Goal: Communication & Community: Answer question/provide support

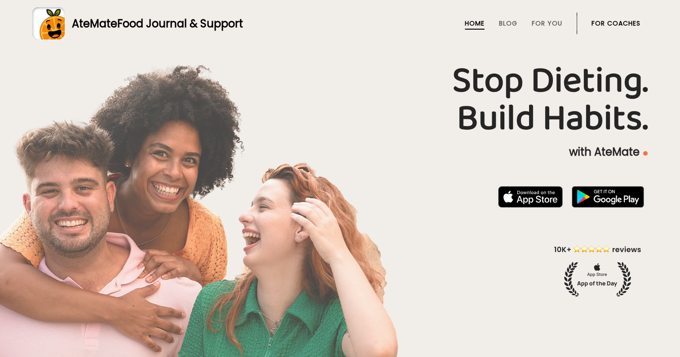
click at [612, 24] on link "For Coaches" at bounding box center [615, 23] width 49 height 7
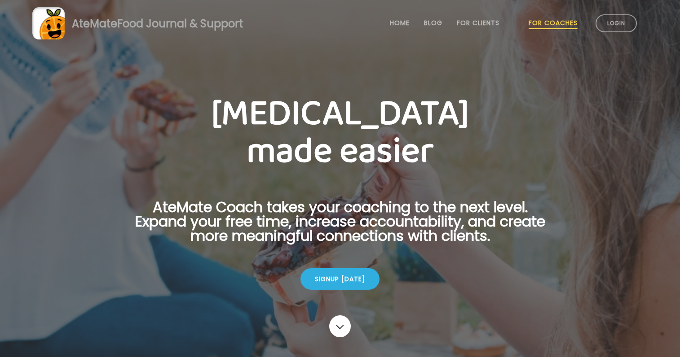
click at [612, 24] on link "Login" at bounding box center [615, 23] width 41 height 18
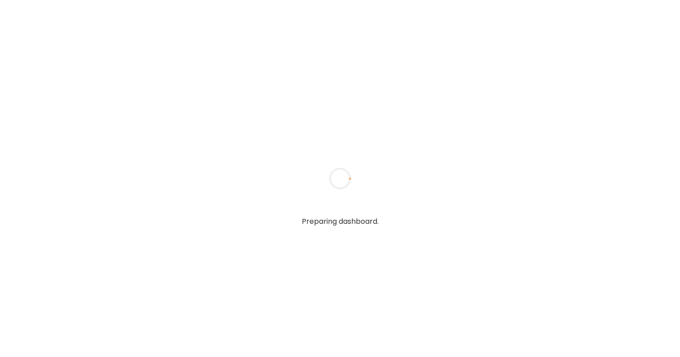
type textarea "**********"
type input "**********"
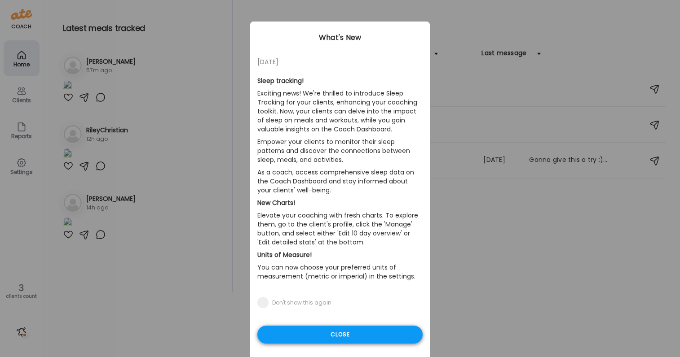
click at [394, 331] on div "Close" at bounding box center [339, 335] width 165 height 18
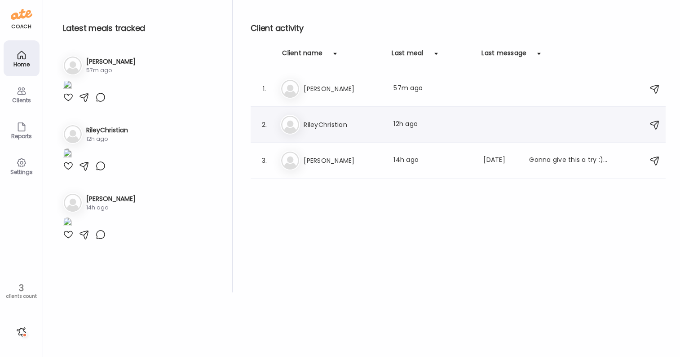
click at [336, 119] on div "Ri RileyChristian Last meal: 12h ago" at bounding box center [459, 125] width 358 height 20
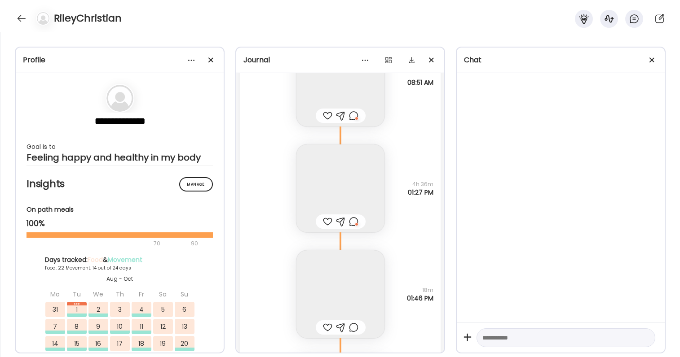
scroll to position [46144, 0]
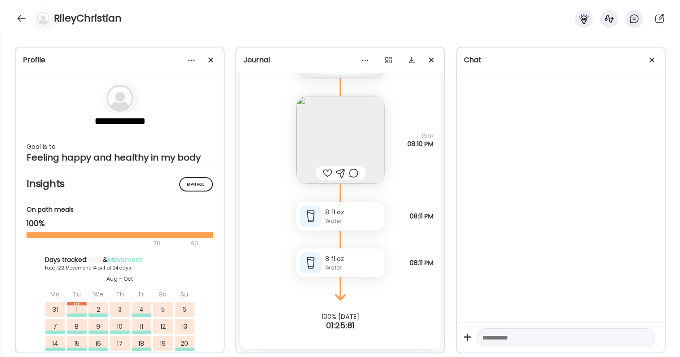
click at [337, 124] on img at bounding box center [340, 140] width 88 height 88
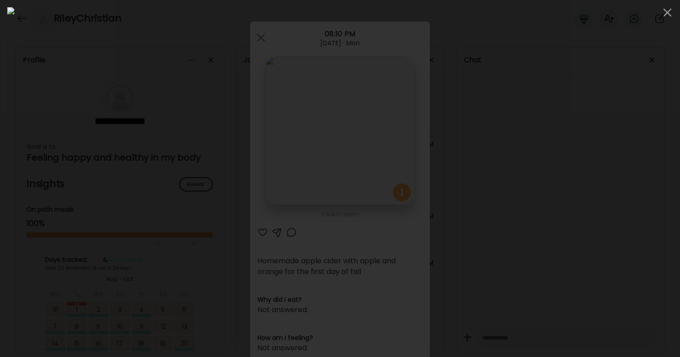
click at [541, 204] on div at bounding box center [339, 178] width 665 height 343
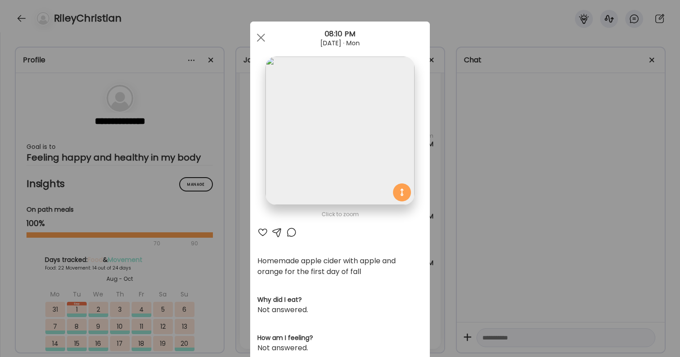
click at [477, 245] on div "Ate Coach Dashboard Wahoo! It’s official Take a moment to set up your Coach Pro…" at bounding box center [340, 178] width 680 height 357
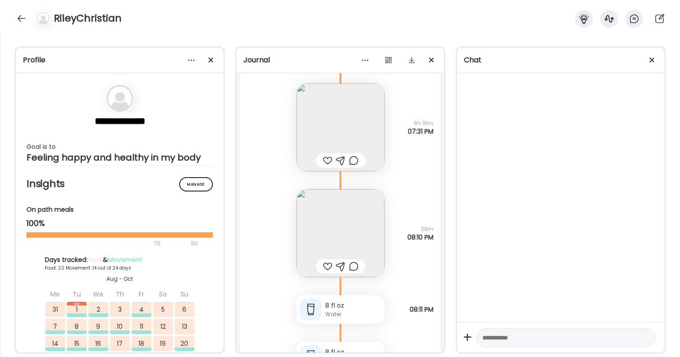
scroll to position [46049, 0]
click at [360, 157] on div at bounding box center [341, 162] width 50 height 14
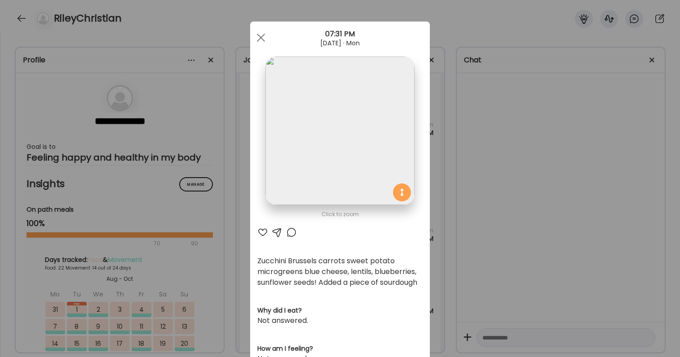
click at [488, 252] on div "Ate Coach Dashboard Wahoo! It’s official Take a moment to set up your Coach Pro…" at bounding box center [340, 178] width 680 height 357
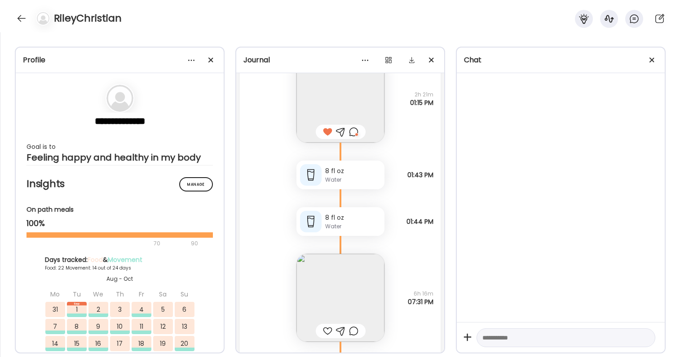
scroll to position [45927, 0]
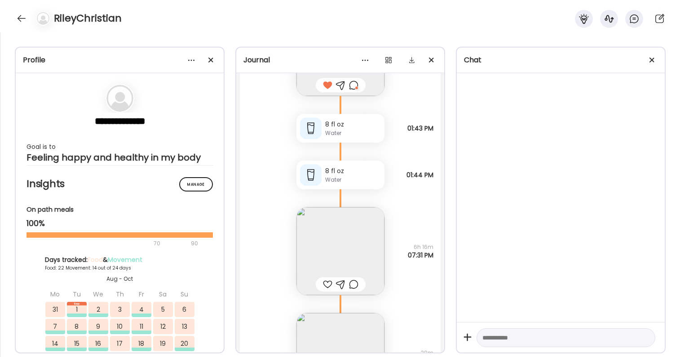
click at [326, 283] on div at bounding box center [327, 284] width 9 height 11
click at [358, 282] on div at bounding box center [353, 284] width 9 height 11
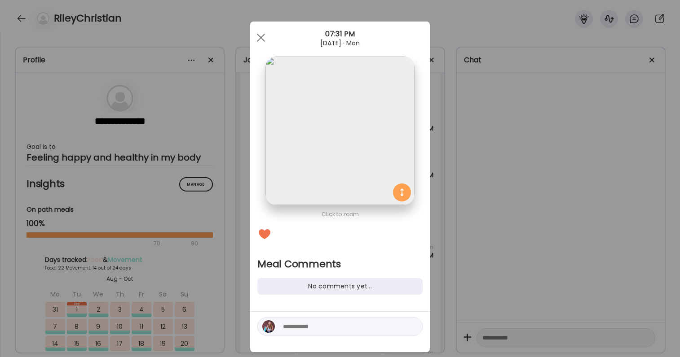
click at [316, 325] on textarea at bounding box center [343, 326] width 121 height 11
type textarea "**********"
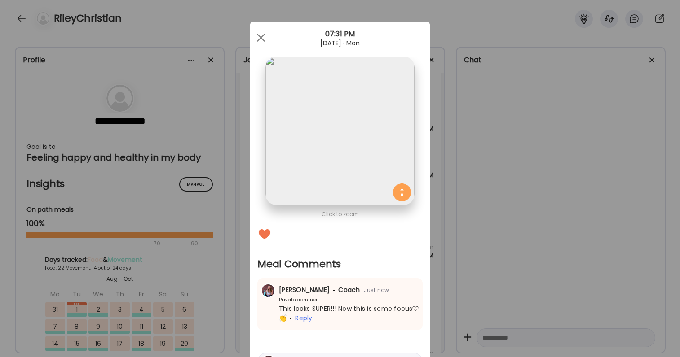
click at [505, 132] on div "Ate Coach Dashboard Wahoo! It’s official Take a moment to set up your Coach Pro…" at bounding box center [340, 178] width 680 height 357
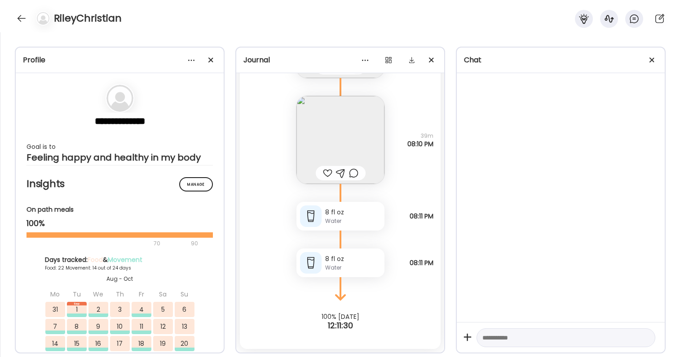
scroll to position [46144, 0]
click at [325, 172] on div at bounding box center [327, 173] width 9 height 11
click at [352, 174] on div at bounding box center [353, 173] width 9 height 11
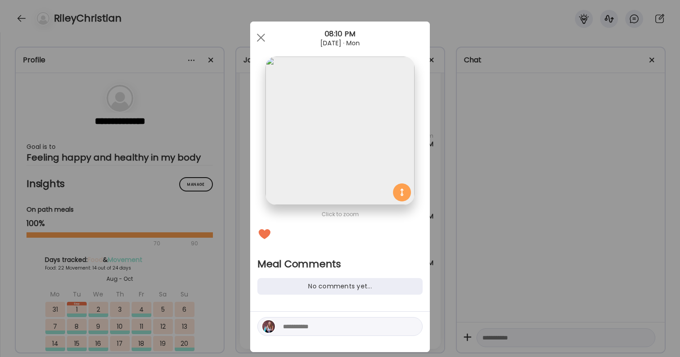
click at [322, 331] on textarea at bounding box center [343, 326] width 121 height 11
click at [365, 302] on textarea "**********" at bounding box center [343, 316] width 121 height 32
type textarea "**********"
click at [344, 325] on textarea "**********" at bounding box center [343, 316] width 121 height 32
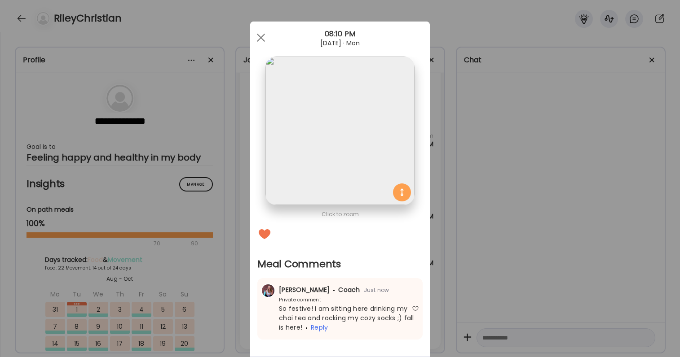
click at [545, 267] on div "Ate Coach Dashboard Wahoo! It’s official Take a moment to set up your Coach Pro…" at bounding box center [340, 178] width 680 height 357
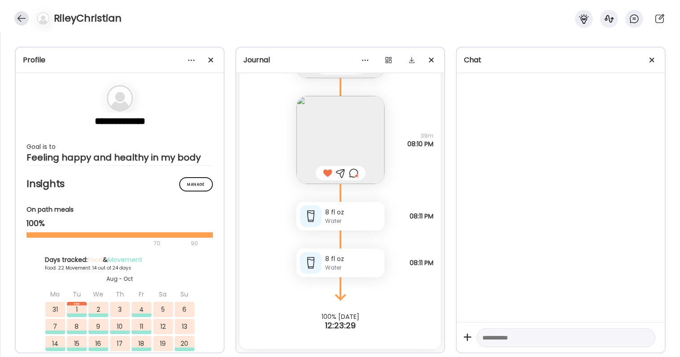
click at [20, 16] on div at bounding box center [21, 18] width 14 height 14
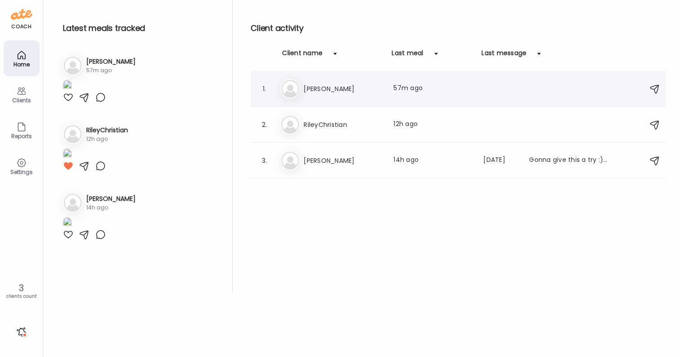
click at [319, 90] on h3 "Megan" at bounding box center [342, 88] width 79 height 11
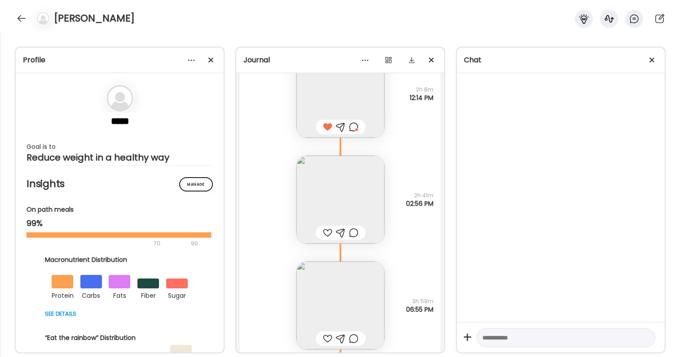
scroll to position [31007, 0]
click at [347, 177] on img at bounding box center [340, 202] width 88 height 88
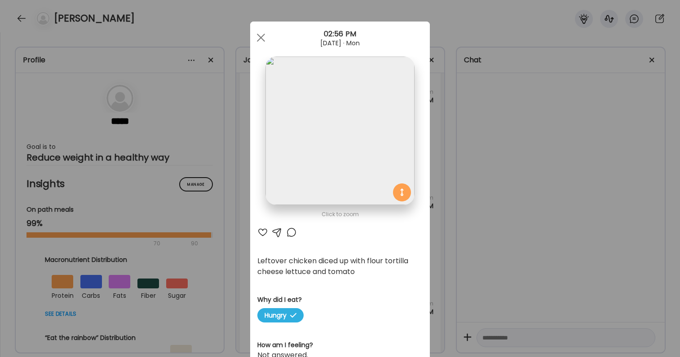
click at [472, 237] on div "Ate Coach Dashboard Wahoo! It’s official Take a moment to set up your Coach Pro…" at bounding box center [340, 178] width 680 height 357
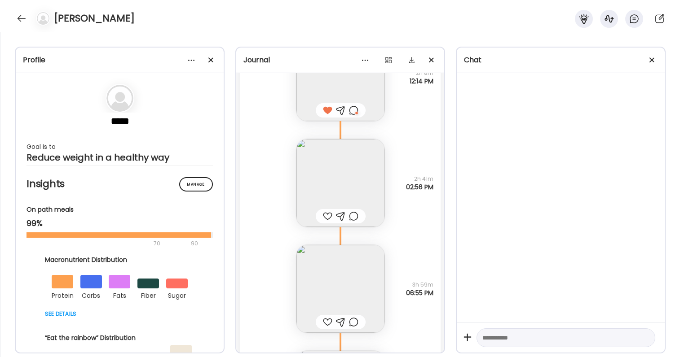
scroll to position [31032, 0]
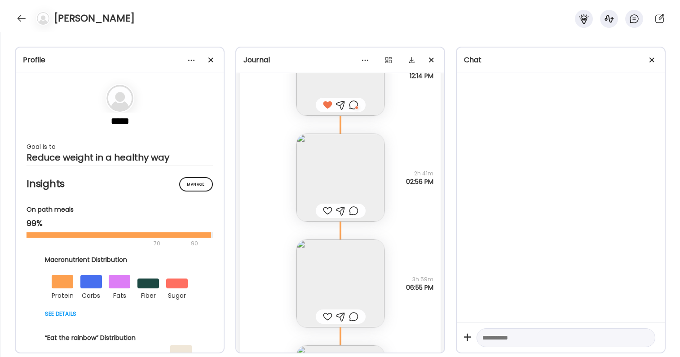
click at [330, 209] on div at bounding box center [327, 211] width 9 height 11
click at [351, 211] on div at bounding box center [353, 211] width 9 height 11
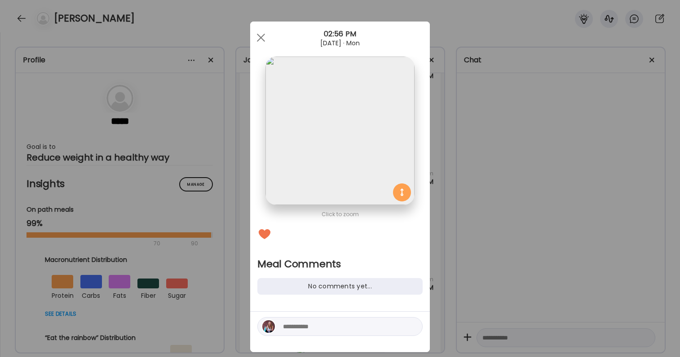
click at [348, 315] on div at bounding box center [340, 332] width 180 height 40
click at [346, 326] on textarea at bounding box center [343, 326] width 121 height 11
click at [479, 261] on div "Ate Coach Dashboard Wahoo! It’s official Take a moment to set up your Coach Pro…" at bounding box center [340, 178] width 680 height 357
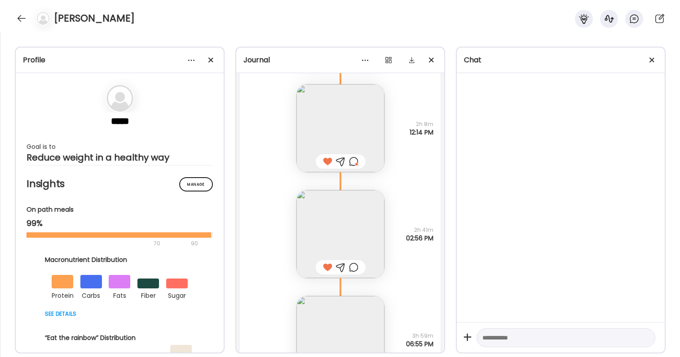
scroll to position [30975, 0]
click at [352, 269] on div at bounding box center [353, 268] width 9 height 11
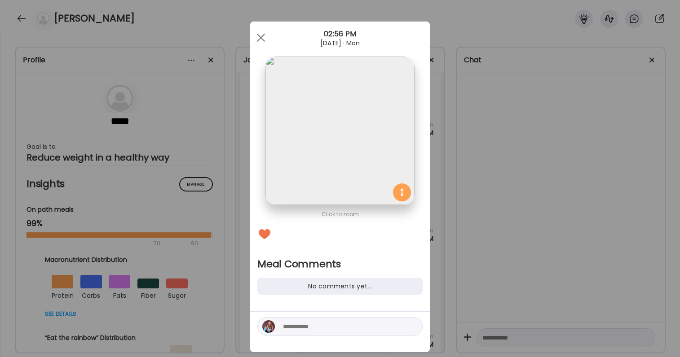
click at [338, 322] on textarea at bounding box center [343, 326] width 121 height 11
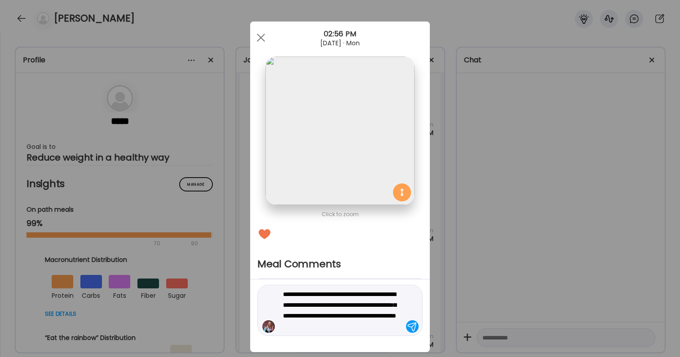
click at [285, 305] on textarea "**********" at bounding box center [343, 310] width 121 height 43
click at [305, 316] on textarea "**********" at bounding box center [343, 310] width 121 height 43
click at [403, 330] on textarea "**********" at bounding box center [343, 310] width 121 height 43
type textarea "**********"
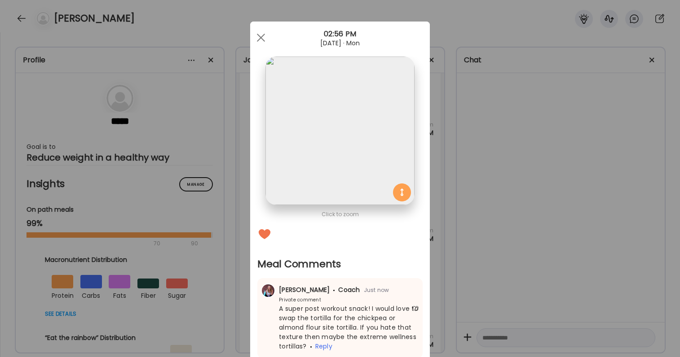
click at [668, 257] on div "Ate Coach Dashboard Wahoo! It’s official Take a moment to set up your Coach Pro…" at bounding box center [340, 178] width 680 height 357
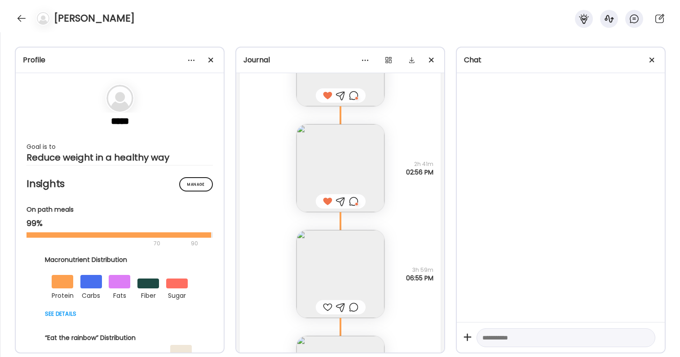
scroll to position [31042, 0]
click at [345, 250] on img at bounding box center [340, 273] width 88 height 88
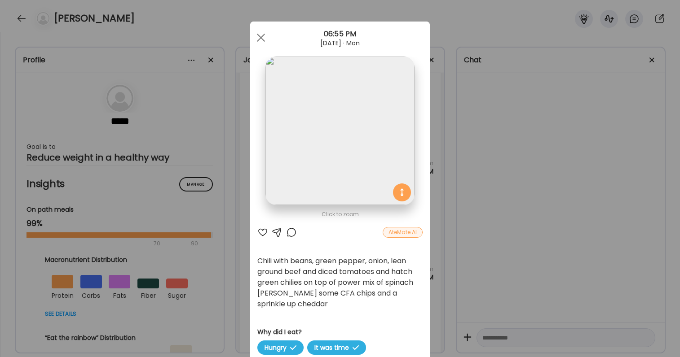
click at [542, 279] on div "Ate Coach Dashboard Wahoo! It’s official Take a moment to set up your Coach Pro…" at bounding box center [340, 178] width 680 height 357
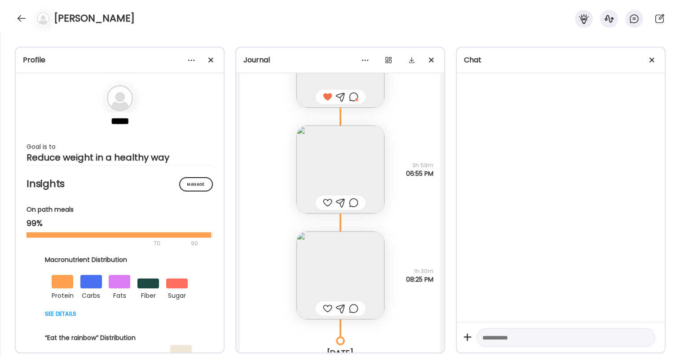
scroll to position [31148, 0]
click at [340, 267] on img at bounding box center [340, 273] width 88 height 88
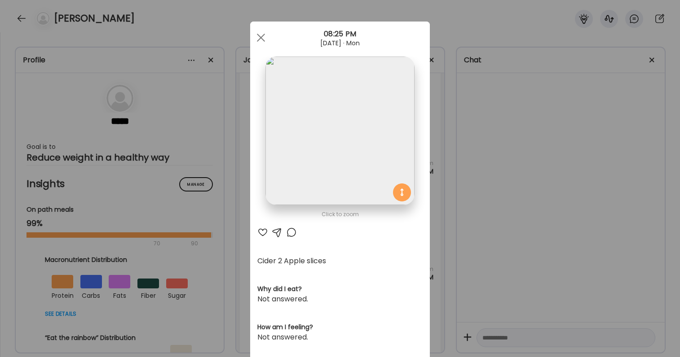
click at [267, 232] on div at bounding box center [262, 232] width 11 height 11
click at [294, 230] on div at bounding box center [291, 232] width 11 height 11
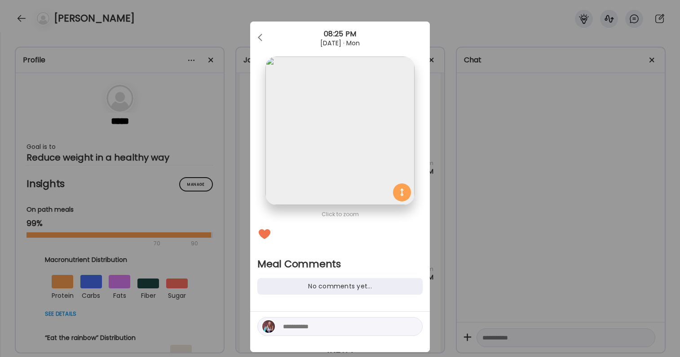
click at [311, 334] on div at bounding box center [339, 326] width 165 height 19
click at [311, 325] on textarea at bounding box center [343, 326] width 121 height 11
type textarea "**********"
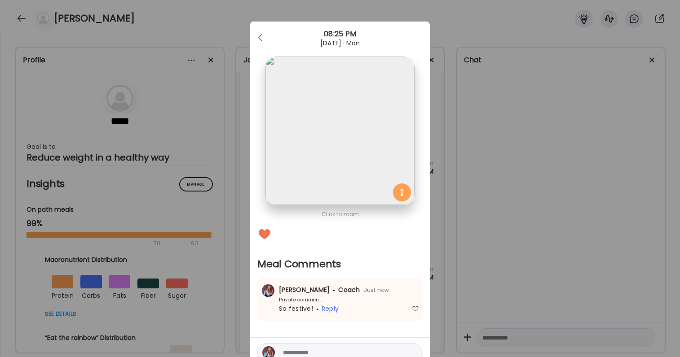
click at [489, 276] on div "Ate Coach Dashboard Wahoo! It’s official Take a moment to set up your Coach Pro…" at bounding box center [340, 178] width 680 height 357
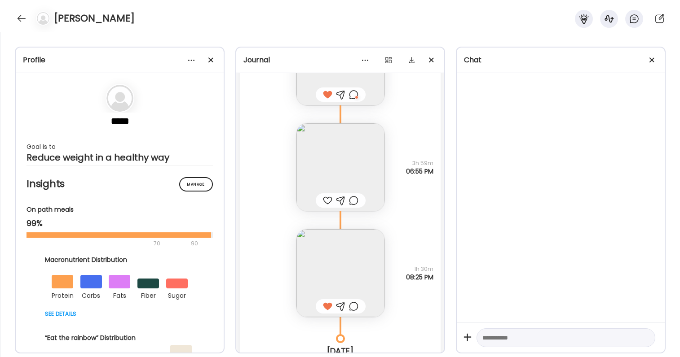
scroll to position [31116, 0]
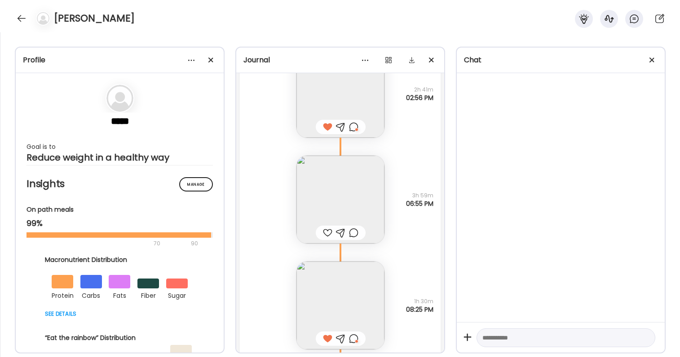
click at [328, 233] on div at bounding box center [327, 233] width 9 height 11
click at [350, 233] on div at bounding box center [353, 233] width 9 height 11
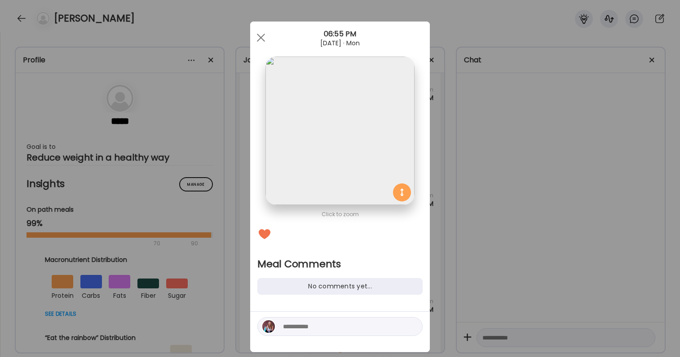
click at [330, 327] on textarea at bounding box center [343, 326] width 121 height 11
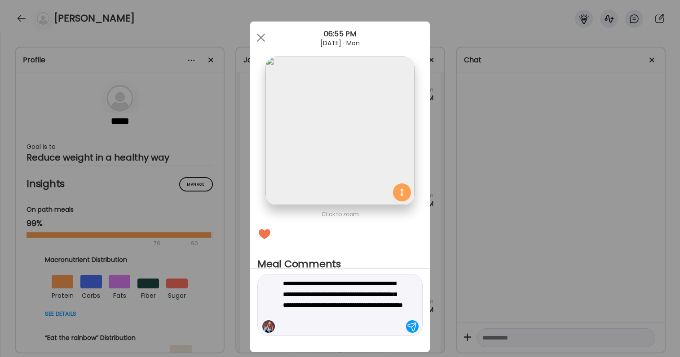
click at [304, 286] on textarea "**********" at bounding box center [343, 305] width 121 height 54
click at [386, 308] on textarea "**********" at bounding box center [343, 300] width 121 height 65
click at [336, 332] on textarea "**********" at bounding box center [343, 300] width 121 height 65
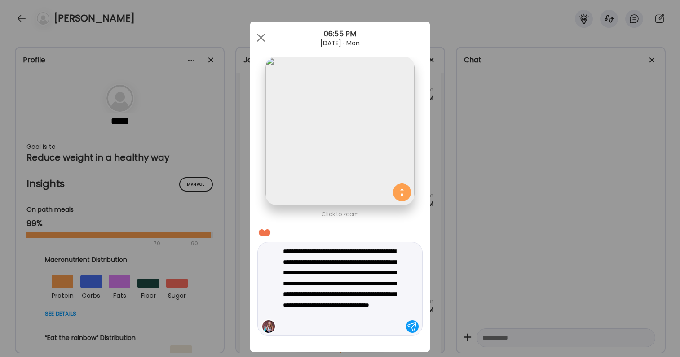
type textarea "**********"
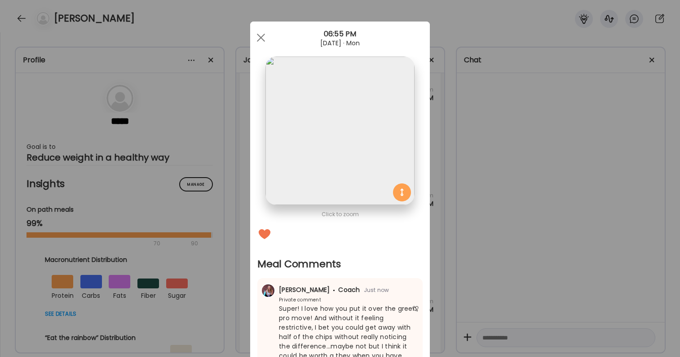
click at [526, 238] on div "Ate Coach Dashboard Wahoo! It’s official Take a moment to set up your Coach Pro…" at bounding box center [340, 178] width 680 height 357
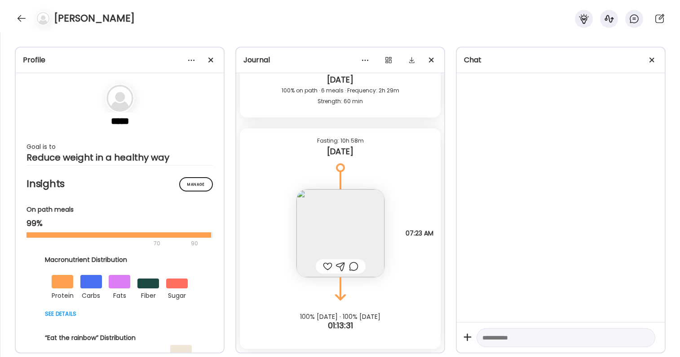
scroll to position [31420, 0]
click at [327, 232] on img at bounding box center [340, 233] width 88 height 88
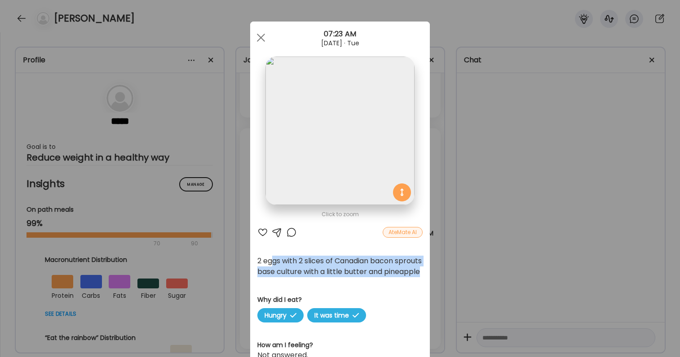
drag, startPoint x: 270, startPoint y: 263, endPoint x: 328, endPoint y: 277, distance: 59.1
click at [328, 277] on div "2 eggs with 2 slices of Canadian bacon sprouts base culture with a little butte…" at bounding box center [339, 267] width 165 height 22
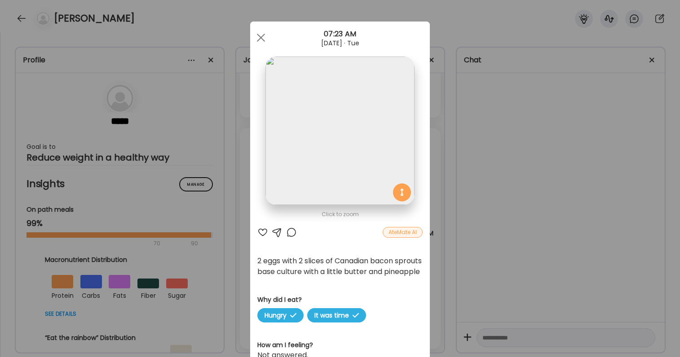
click at [264, 229] on div at bounding box center [262, 232] width 11 height 11
click at [293, 230] on div at bounding box center [291, 232] width 11 height 11
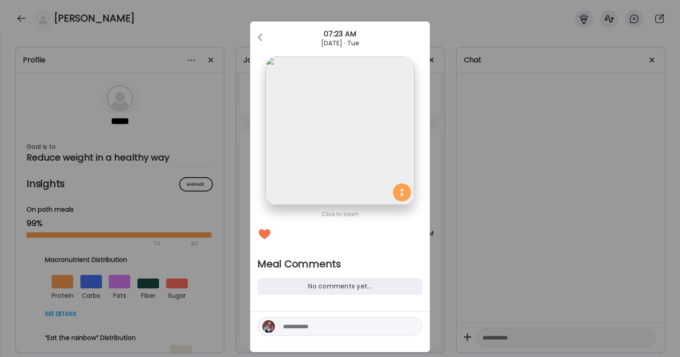
drag, startPoint x: 326, startPoint y: 333, endPoint x: 326, endPoint y: 314, distance: 18.4
click at [326, 333] on div at bounding box center [339, 326] width 165 height 19
click at [323, 329] on textarea at bounding box center [343, 326] width 121 height 11
type textarea "*******"
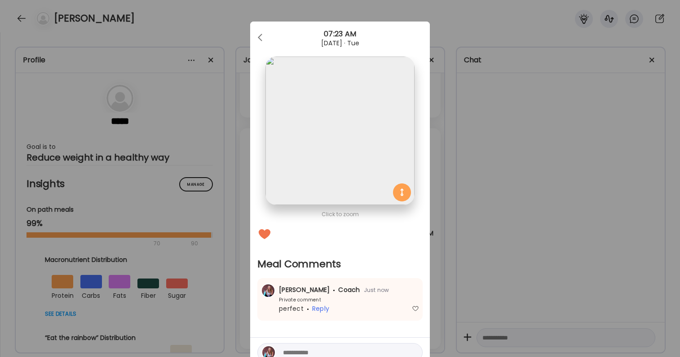
click at [519, 165] on div "Ate Coach Dashboard Wahoo! It’s official Take a moment to set up your Coach Pro…" at bounding box center [340, 178] width 680 height 357
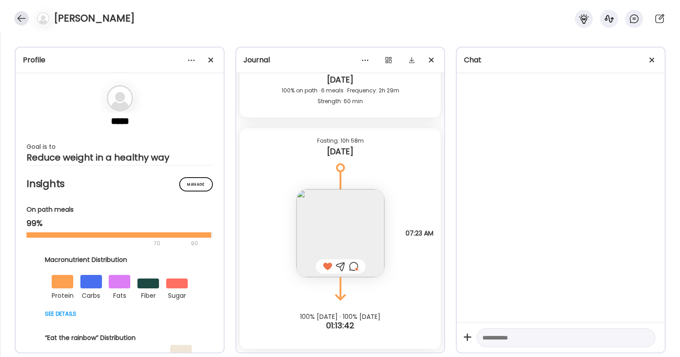
click at [25, 17] on div at bounding box center [21, 18] width 14 height 14
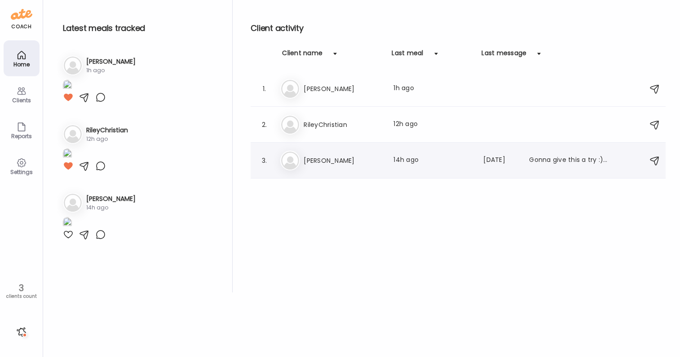
click at [338, 162] on h3 "Jill" at bounding box center [342, 160] width 79 height 11
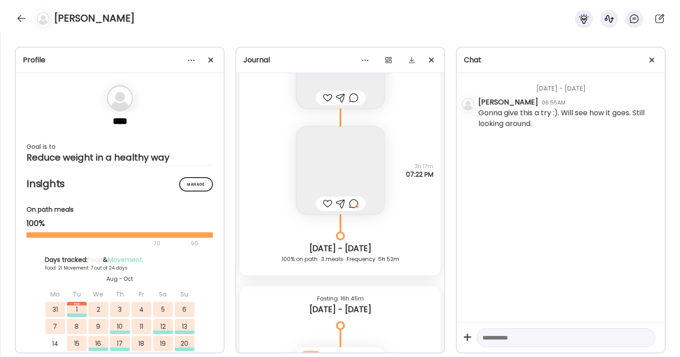
scroll to position [13605, 0]
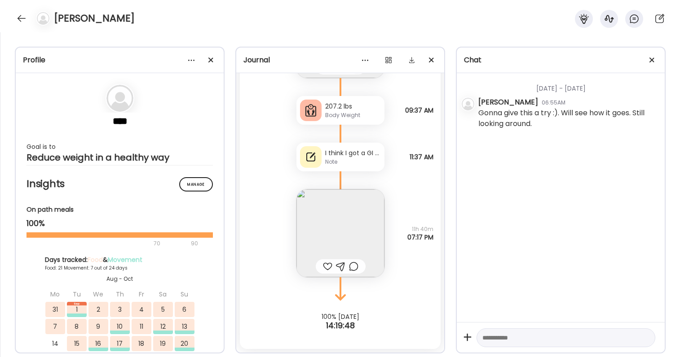
click at [324, 263] on div at bounding box center [327, 266] width 9 height 11
click at [323, 247] on img at bounding box center [340, 233] width 88 height 88
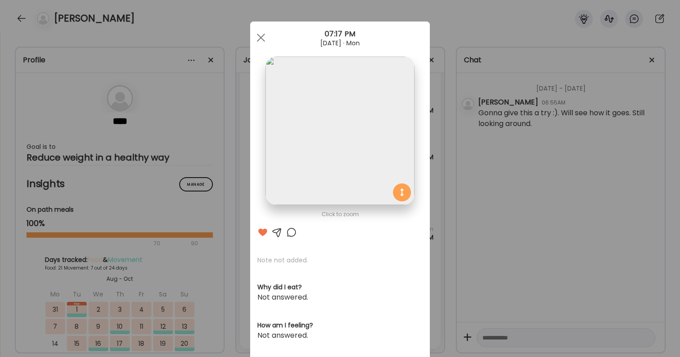
click at [456, 236] on div "Ate Coach Dashboard Wahoo! It’s official Take a moment to set up your Coach Pro…" at bounding box center [340, 178] width 680 height 357
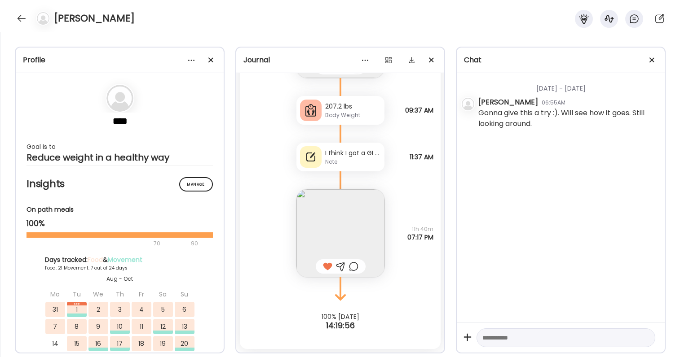
click at [356, 264] on div at bounding box center [353, 266] width 9 height 11
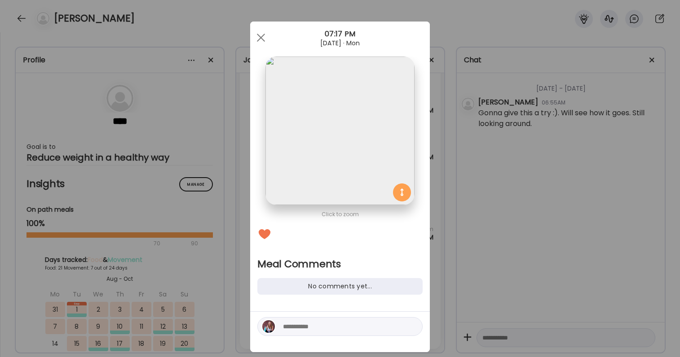
click at [321, 330] on textarea at bounding box center [343, 326] width 121 height 11
type textarea "**********"
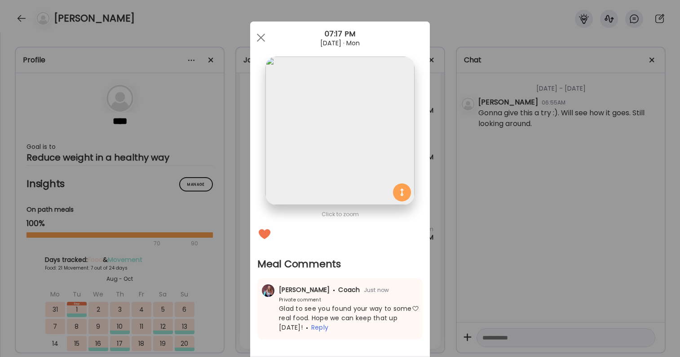
click at [564, 236] on div "Ate Coach Dashboard Wahoo! It’s official Take a moment to set up your Coach Pro…" at bounding box center [340, 178] width 680 height 357
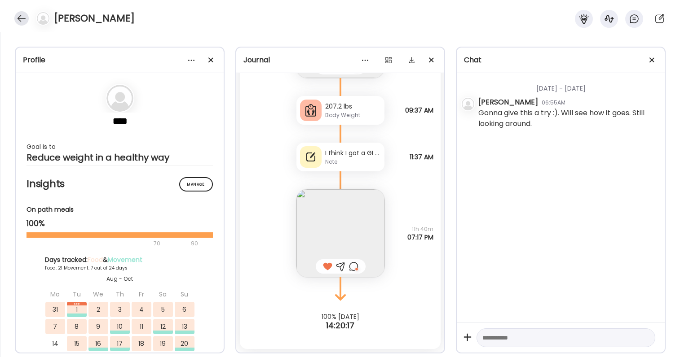
click at [18, 12] on div at bounding box center [21, 18] width 14 height 14
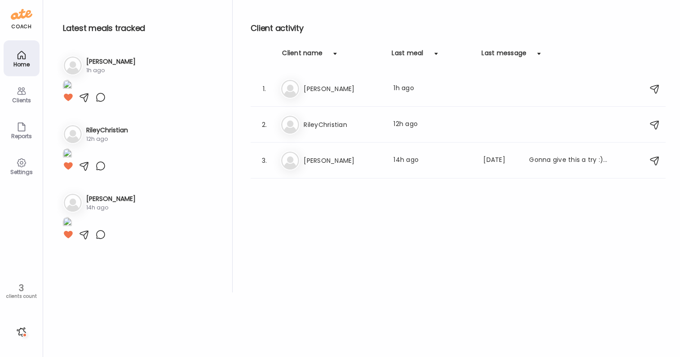
click at [18, 334] on div at bounding box center [21, 332] width 14 height 14
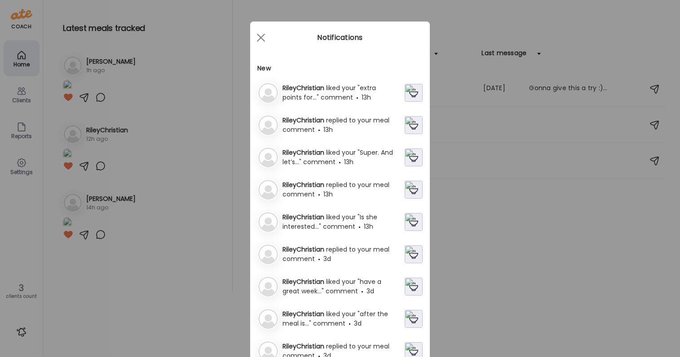
click at [347, 123] on span "replied to your meal comment" at bounding box center [335, 125] width 107 height 18
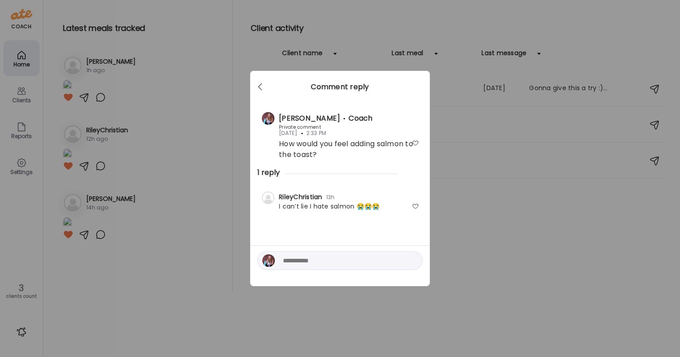
click at [381, 257] on textarea at bounding box center [343, 260] width 121 height 11
click at [343, 251] on textarea "**********" at bounding box center [343, 256] width 121 height 22
click at [343, 267] on div "**********" at bounding box center [339, 256] width 165 height 30
click at [341, 263] on textarea "**********" at bounding box center [343, 256] width 121 height 22
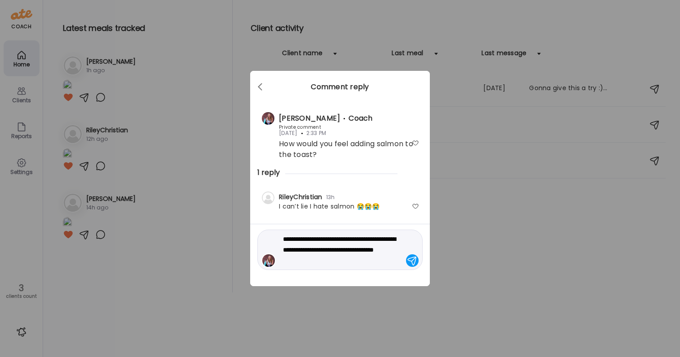
type textarea "**********"
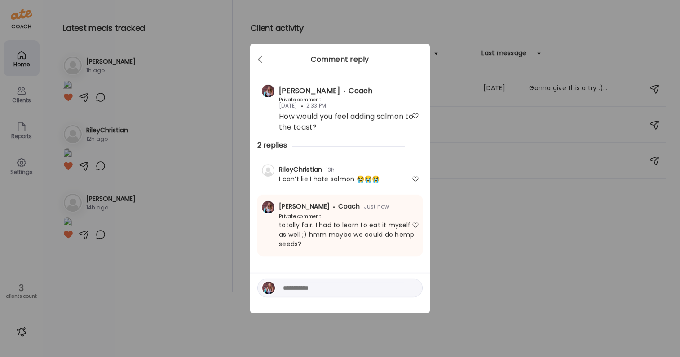
click at [471, 266] on div "Ate Coach Dashboard Wahoo! It’s official Take a moment to set up your Coach Pro…" at bounding box center [340, 178] width 680 height 357
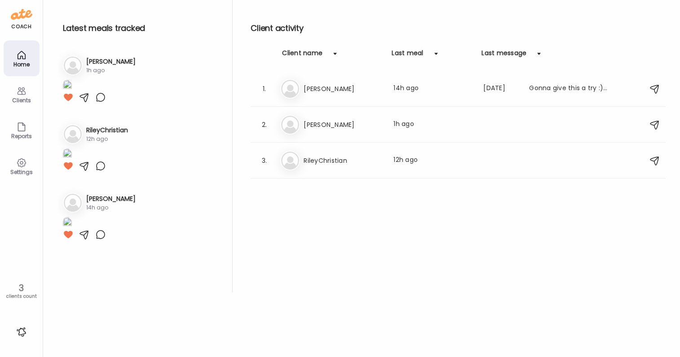
click at [18, 331] on div at bounding box center [21, 332] width 14 height 14
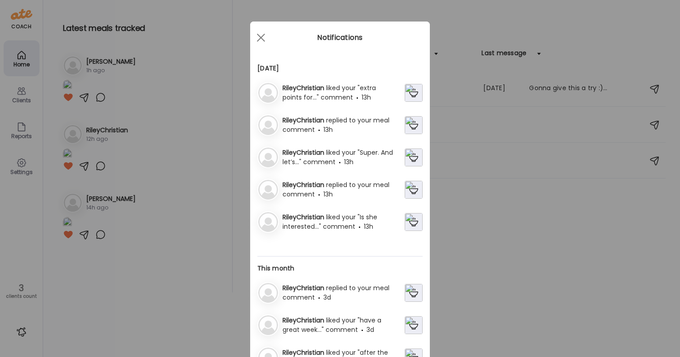
click at [366, 293] on div "RileyChristian replied to your meal comment 3d" at bounding box center [342, 293] width 126 height 19
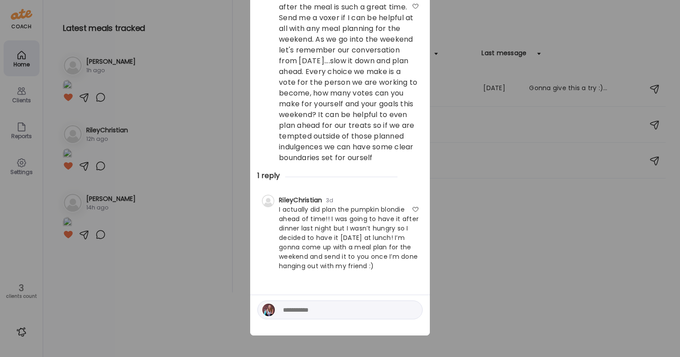
scroll to position [88, 0]
click at [417, 207] on div at bounding box center [415, 209] width 7 height 7
drag, startPoint x: 314, startPoint y: 255, endPoint x: 365, endPoint y: 263, distance: 52.3
click at [365, 263] on div "I actually did plan the pumpkin blondie ahead of time!! I was going to have it …" at bounding box center [340, 238] width 158 height 66
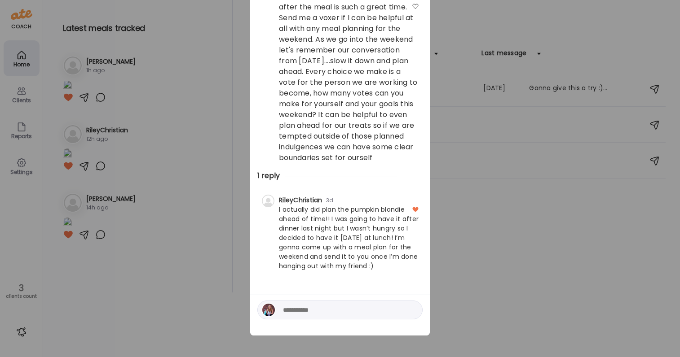
click at [352, 312] on textarea at bounding box center [343, 310] width 121 height 11
type textarea "**********"
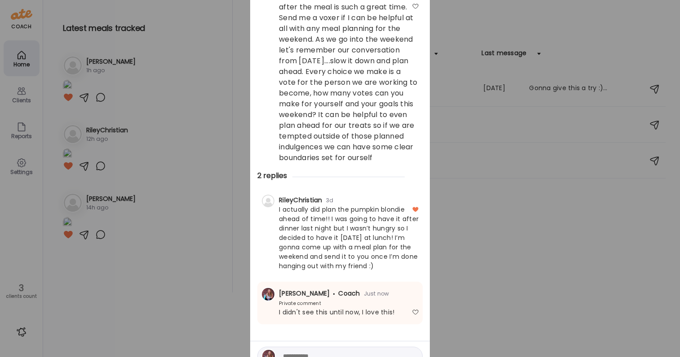
click at [547, 307] on div "Ate Coach Dashboard Wahoo! It’s official Take a moment to set up your Coach Pro…" at bounding box center [340, 178] width 680 height 357
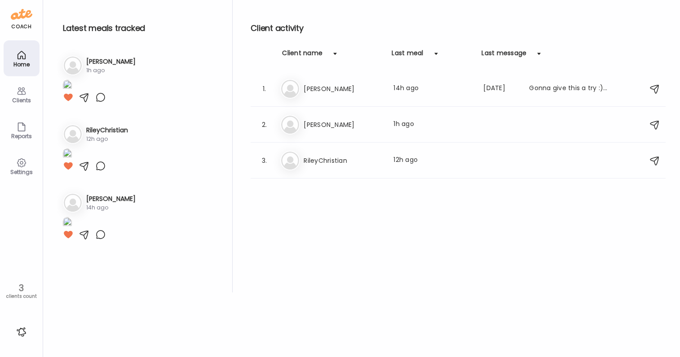
click at [25, 327] on div at bounding box center [21, 332] width 14 height 14
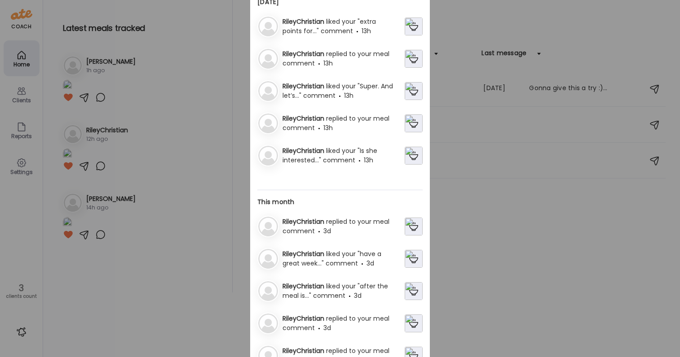
scroll to position [55, 0]
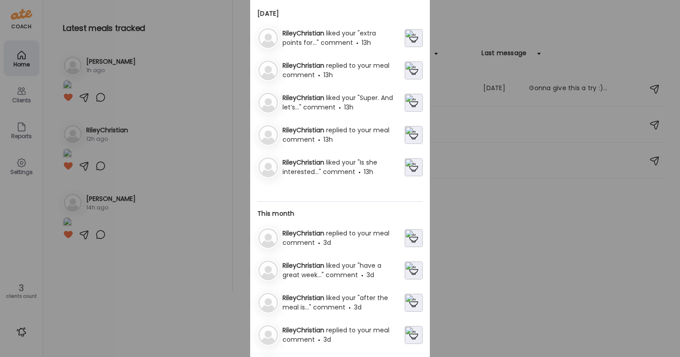
click at [353, 140] on div "RileyChristian replied to your meal comment 13h" at bounding box center [342, 135] width 126 height 19
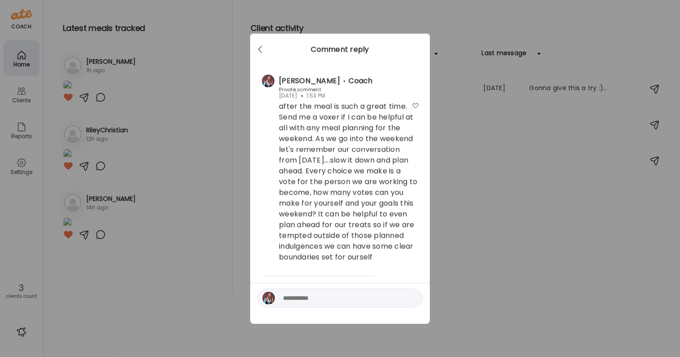
scroll to position [0, 0]
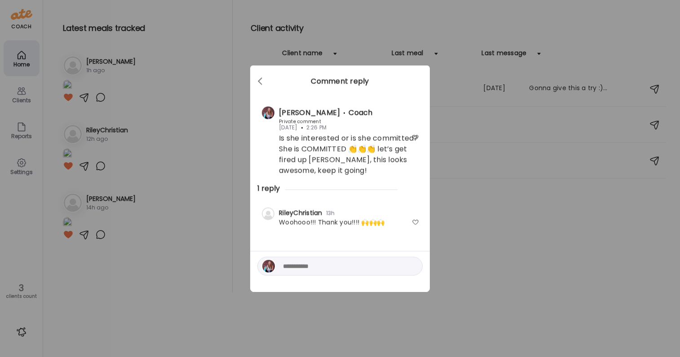
click at [415, 222] on div at bounding box center [415, 222] width 7 height 7
click at [439, 242] on div "Ate Coach Dashboard Wahoo! It’s official Take a moment to set up your Coach Pro…" at bounding box center [340, 178] width 680 height 357
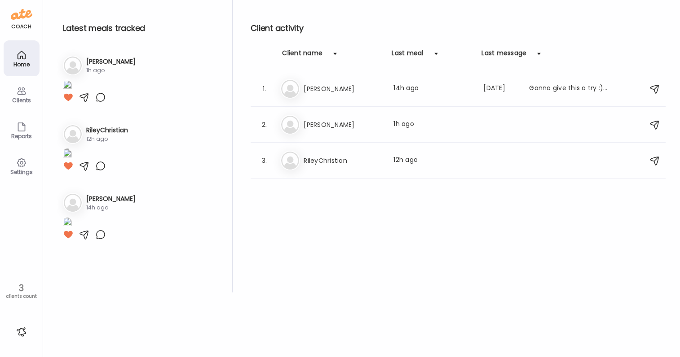
click at [22, 332] on div at bounding box center [21, 332] width 14 height 14
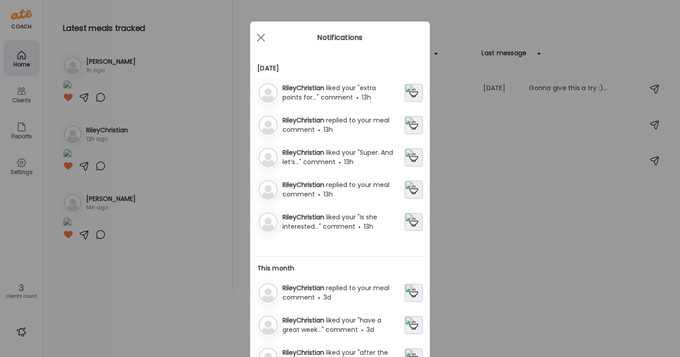
click at [319, 128] on span "replied to your meal comment" at bounding box center [335, 125] width 107 height 18
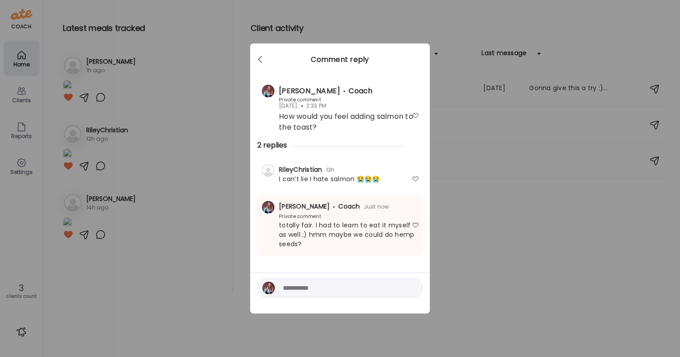
click at [458, 224] on div "Ate Coach Dashboard Wahoo! It’s official Take a moment to set up your Coach Pro…" at bounding box center [340, 178] width 680 height 357
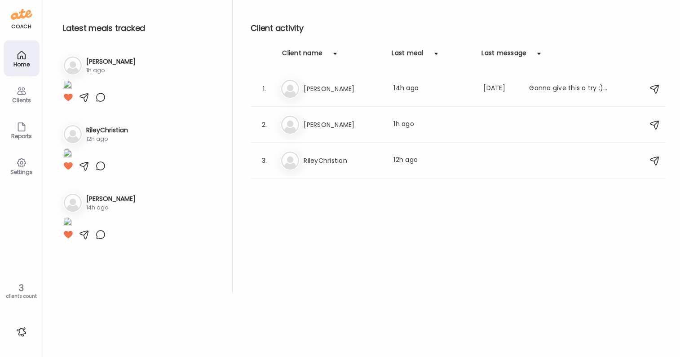
click at [23, 330] on div at bounding box center [21, 332] width 14 height 14
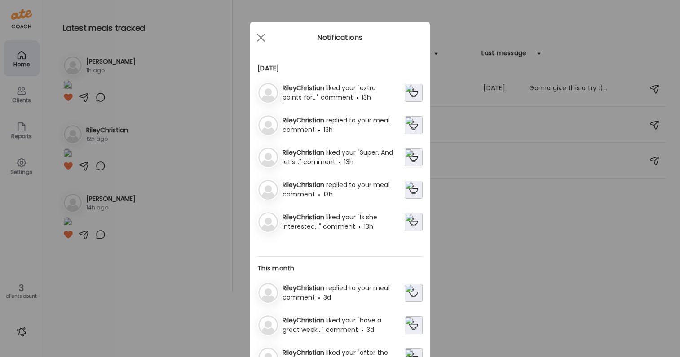
click at [325, 193] on span "replied to your meal comment" at bounding box center [335, 189] width 107 height 18
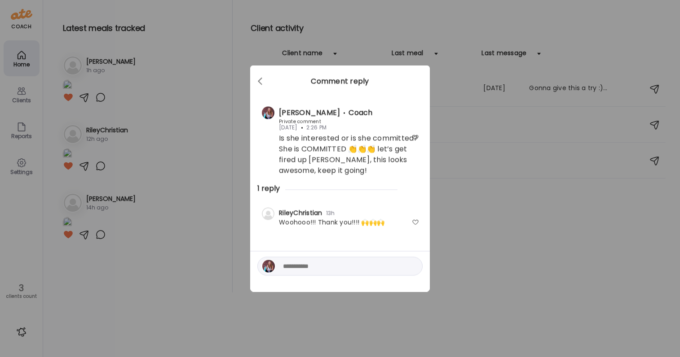
click at [381, 266] on textarea at bounding box center [343, 266] width 121 height 11
type textarea "**********"
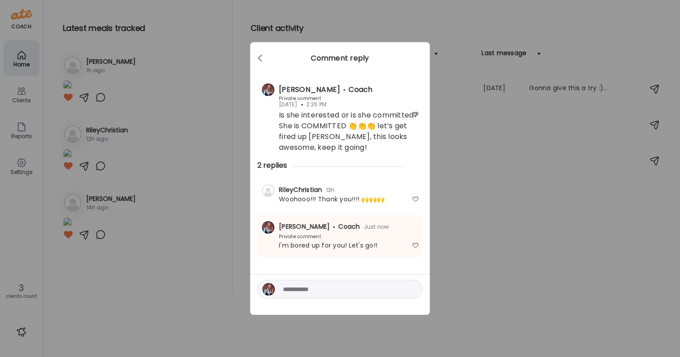
click at [570, 268] on div "Ate Coach Dashboard Wahoo! It’s official Take a moment to set up your Coach Pro…" at bounding box center [340, 178] width 680 height 357
